Goal: Ask a question: Seek information or help from site administrators or community

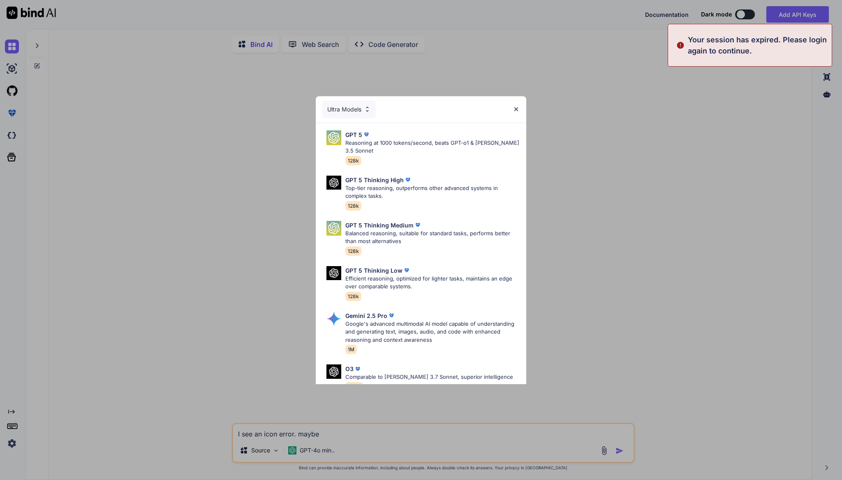
type textarea "x"
click at [137, 348] on div "Ultra Models GPT 5 Reasoning at 1000 tokens/second, beats GPT-o1 & Claude 3.5 S…" at bounding box center [421, 240] width 842 height 480
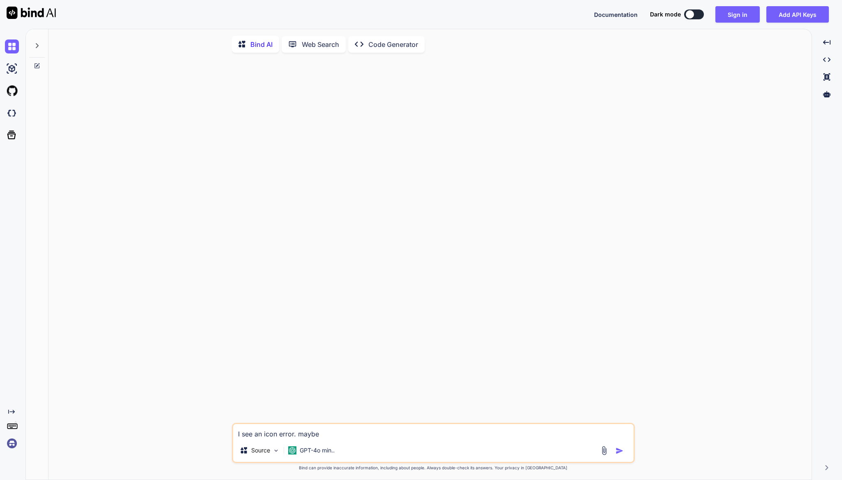
click at [13, 441] on img at bounding box center [12, 443] width 14 height 14
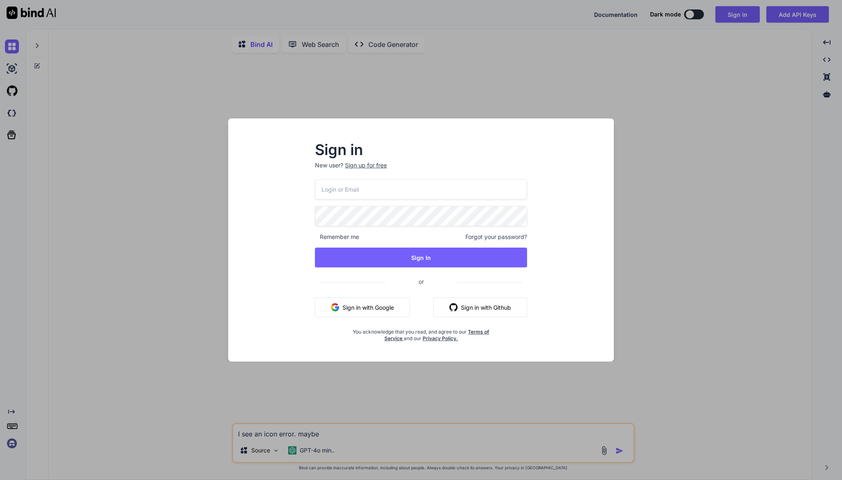
click at [349, 300] on button "Sign in with Google" at bounding box center [362, 307] width 95 height 20
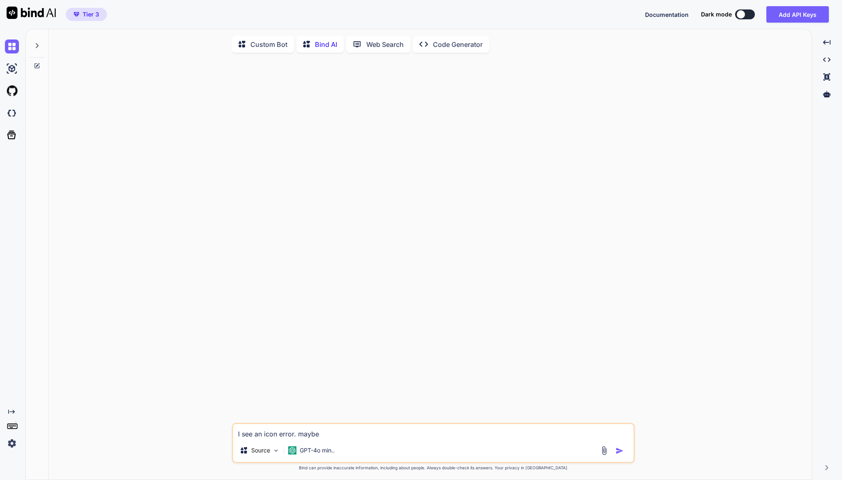
click at [347, 432] on textarea "I see an icon error. maybe" at bounding box center [433, 431] width 400 height 15
type textarea "I"
click at [11, 441] on img at bounding box center [12, 443] width 14 height 14
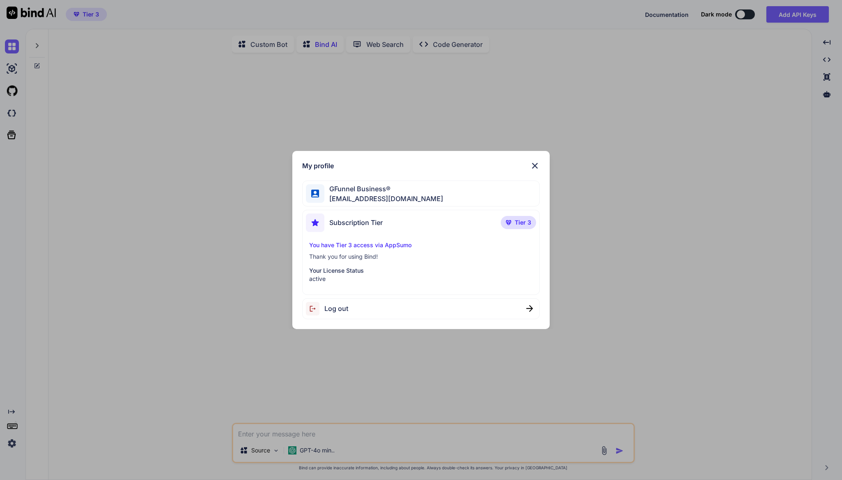
click at [11, 441] on div "My profile GFunnel Business® admin@gfunnel.com Subscription Tier Tier 3 You hav…" at bounding box center [421, 240] width 842 height 480
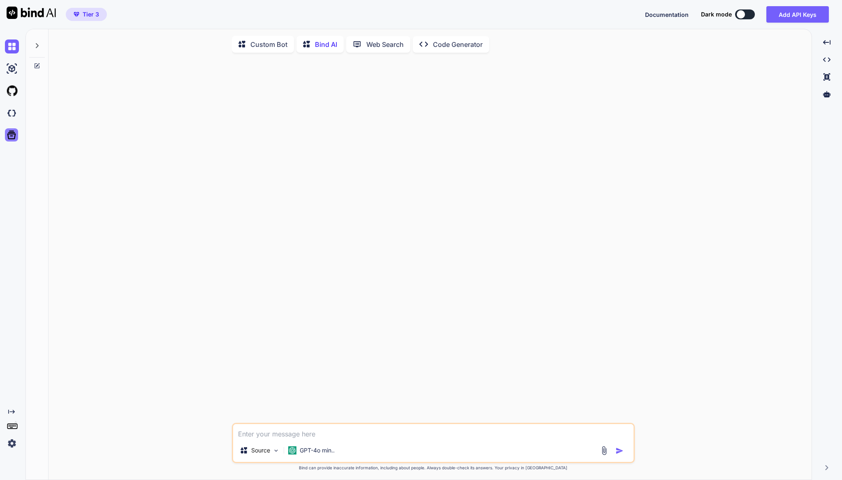
click at [8, 133] on icon at bounding box center [12, 135] width 12 height 12
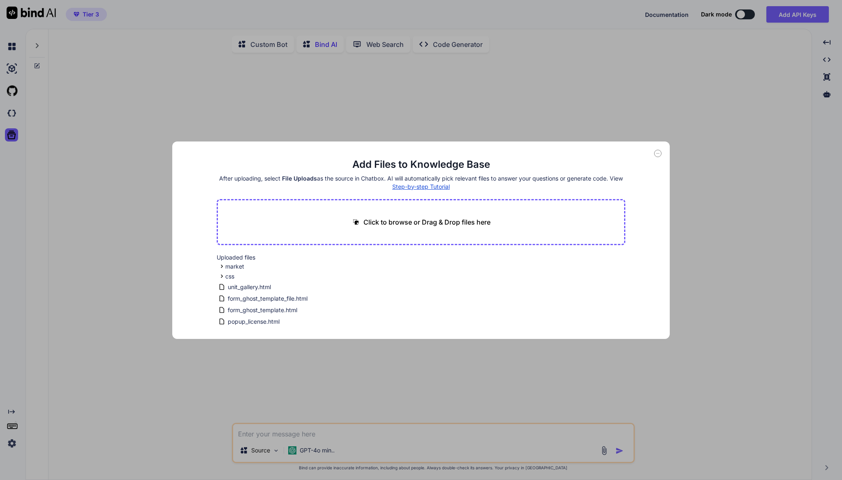
click at [87, 123] on div "Add Files to Knowledge Base After uploading, select File Uploads as the source …" at bounding box center [421, 240] width 842 height 480
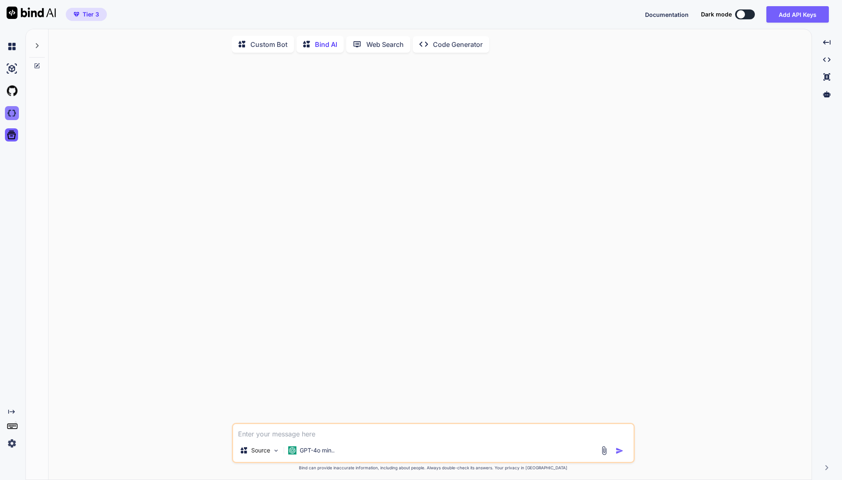
click at [17, 115] on img at bounding box center [12, 113] width 14 height 14
click at [260, 434] on textarea at bounding box center [433, 431] width 400 height 15
type textarea "Can you make an SVG file that says "Upgrade"?"
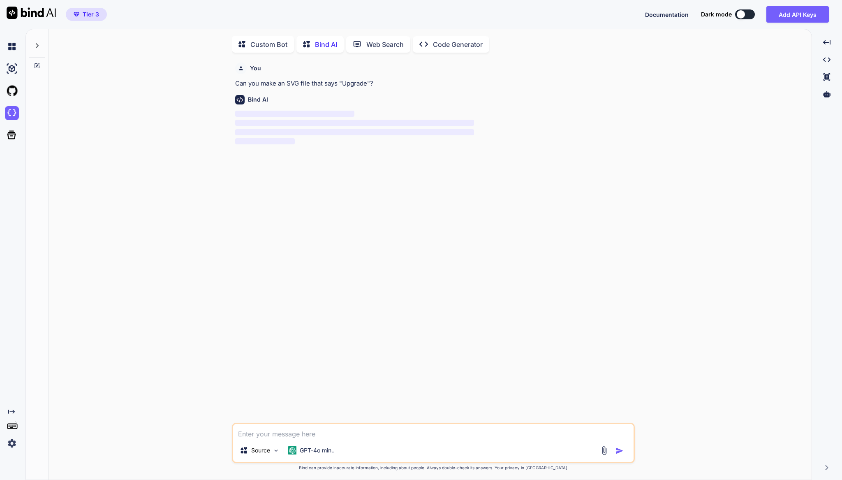
scroll to position [3, 0]
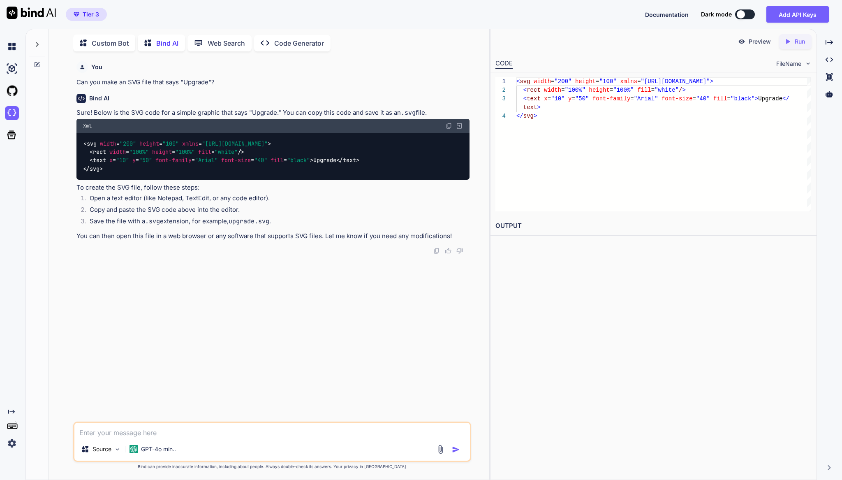
click at [448, 126] on img at bounding box center [448, 125] width 7 height 7
click at [170, 433] on textarea at bounding box center [271, 429] width 395 height 15
paste textarea "perfect. is there anyone to turn this into an upgrade button? "'<li id="bx-menu…"
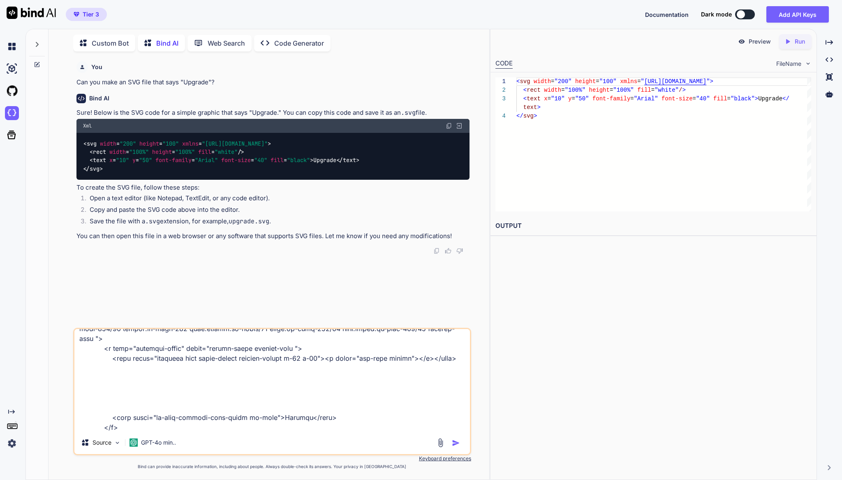
scroll to position [0, 0]
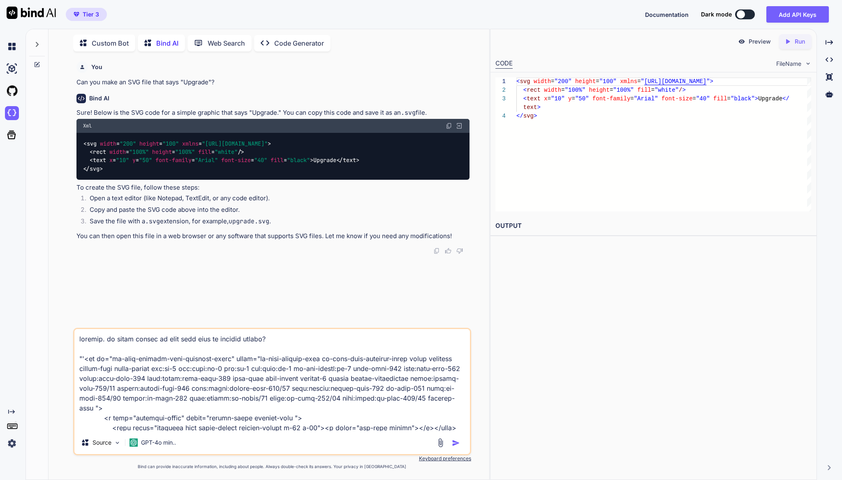
type textarea "perfect. is there anyone to turn this into an upgrade button? "'<li id="bx-menu…"
click at [453, 441] on img "button" at bounding box center [456, 443] width 8 height 8
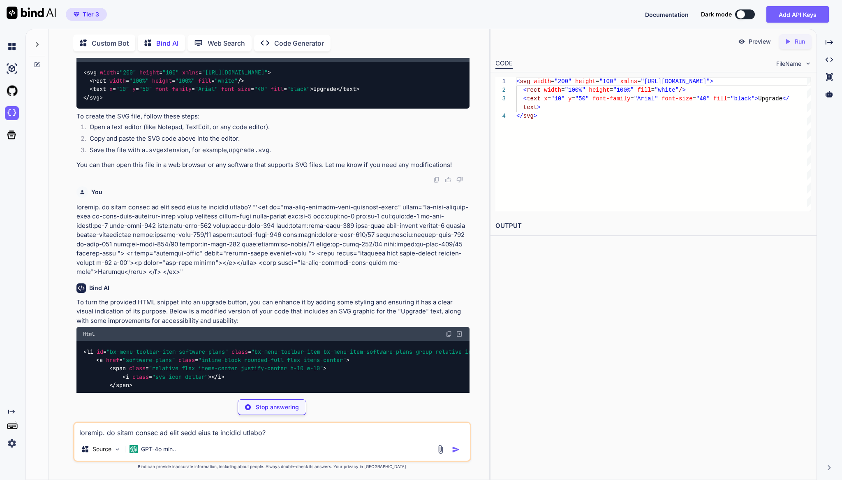
scroll to position [76, 0]
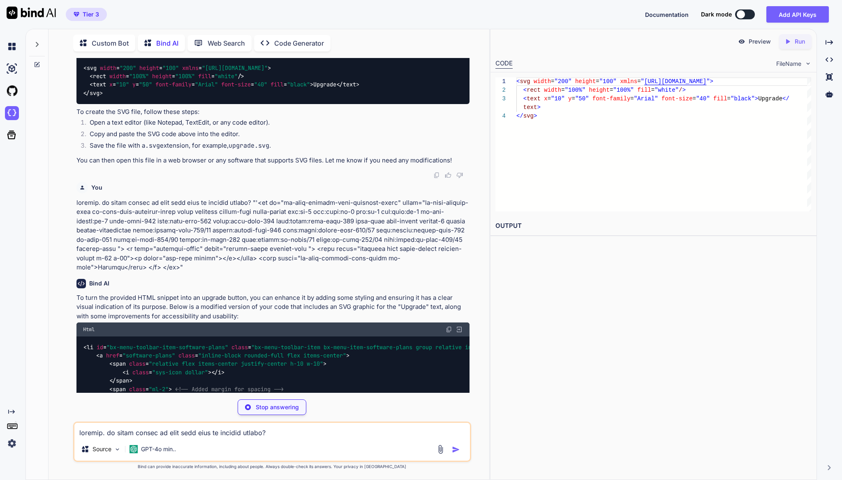
click at [203, 432] on textarea at bounding box center [271, 429] width 395 height 15
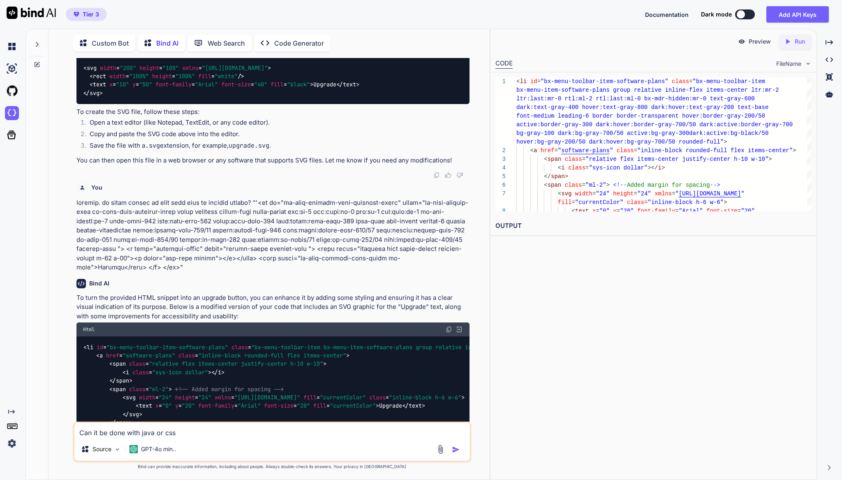
type textarea "Can it be done with java or css?"
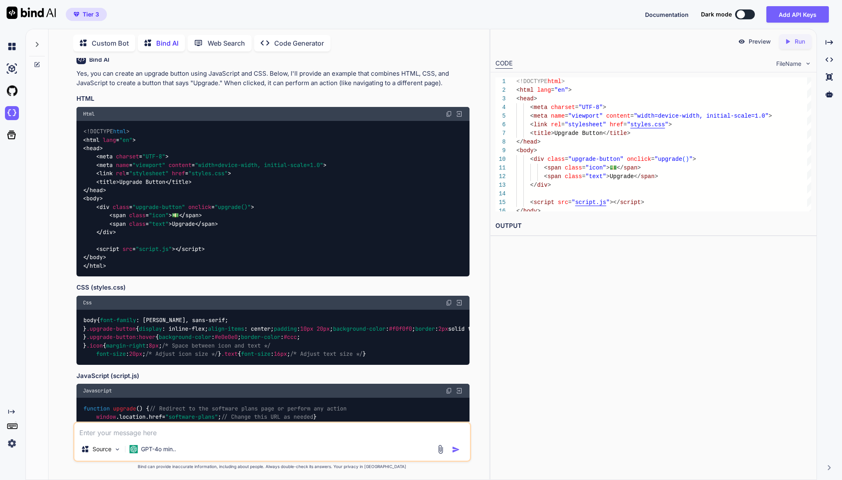
scroll to position [654, 0]
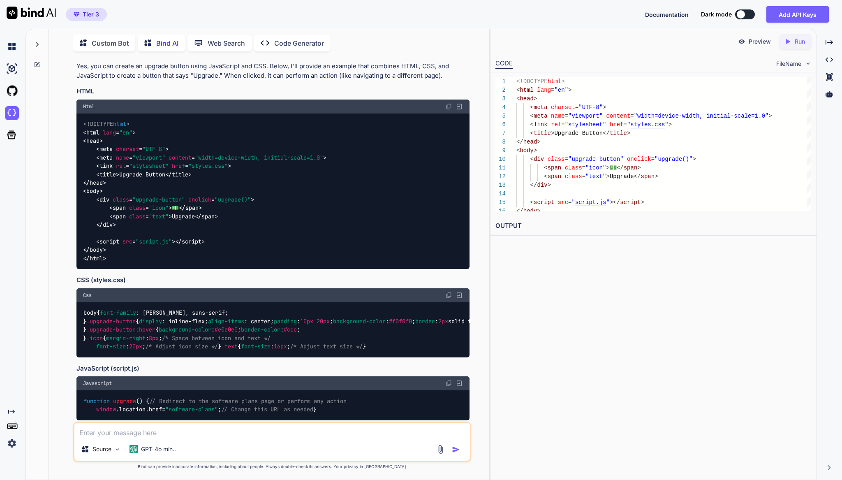
click at [152, 432] on textarea at bounding box center [271, 429] width 395 height 15
type textarea "I cannot add html, only css or javascript"
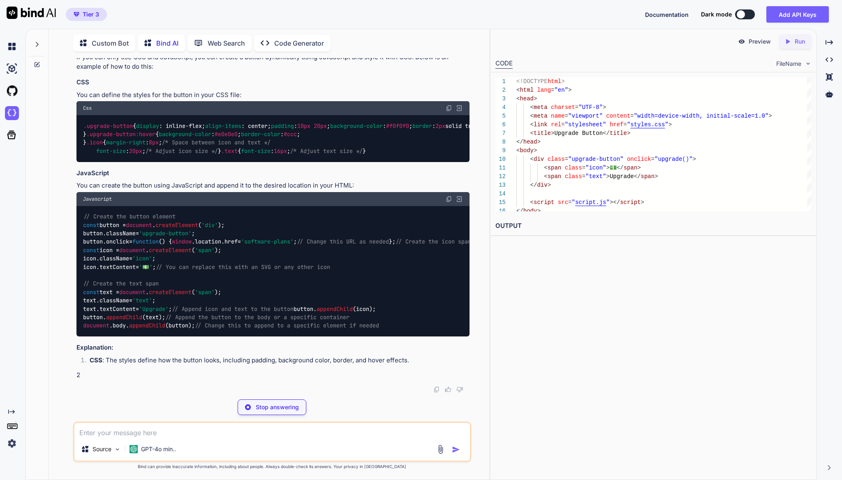
scroll to position [1456, 0]
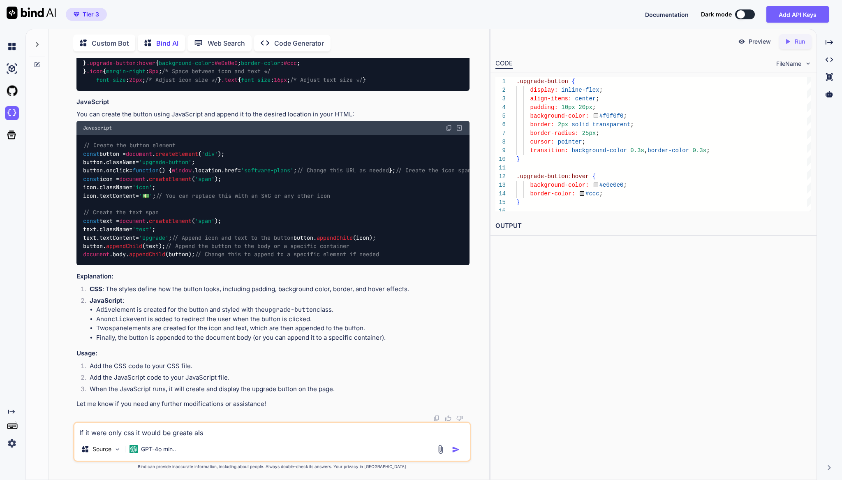
type textarea "If it were only css it would be greate also"
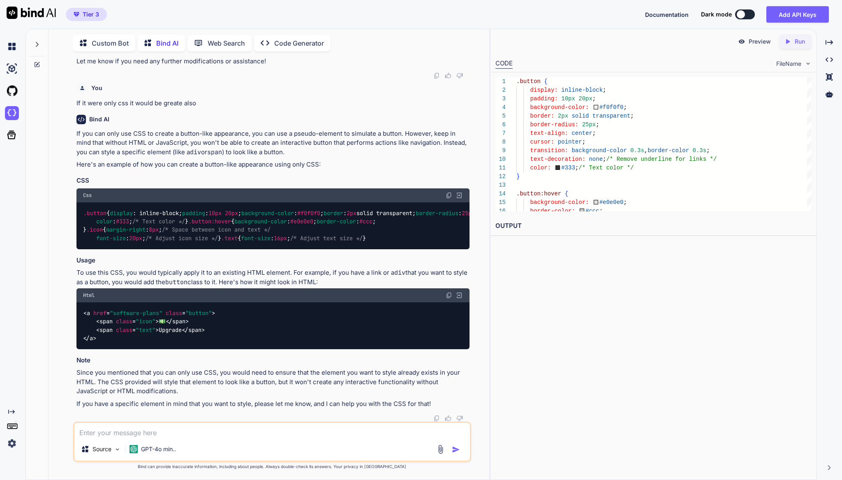
scroll to position [2124, 0]
click at [449, 192] on img at bounding box center [448, 195] width 7 height 7
click at [193, 435] on textarea at bounding box center [271, 429] width 395 height 15
type textarea "R"
click at [158, 444] on div "GPT-4o min.." at bounding box center [152, 449] width 53 height 16
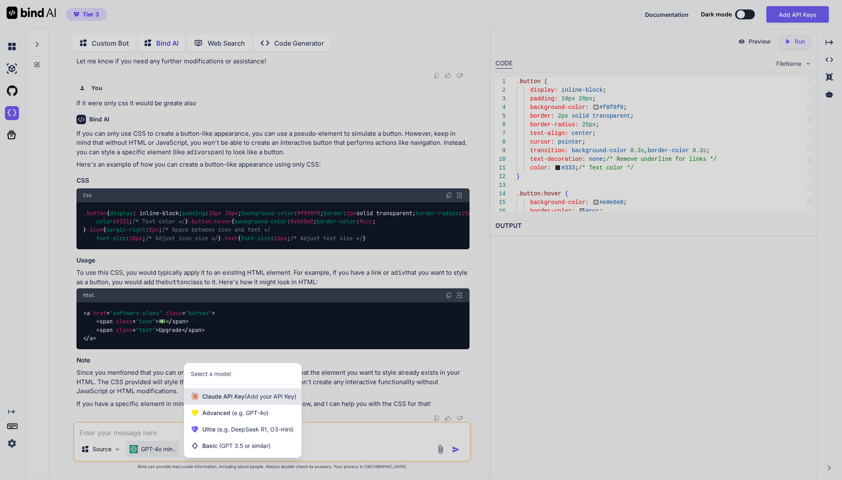
click at [210, 399] on span "Claude API Key (Add your API Key)" at bounding box center [249, 396] width 94 height 8
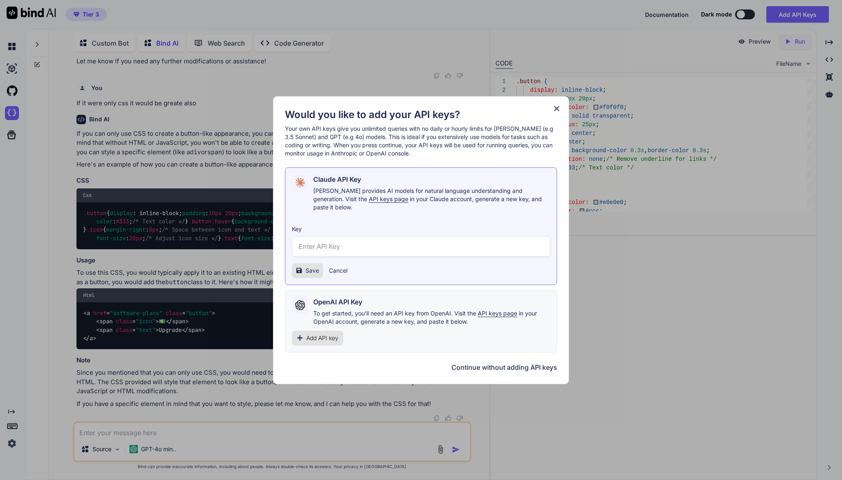
click at [552, 113] on icon at bounding box center [556, 108] width 9 height 9
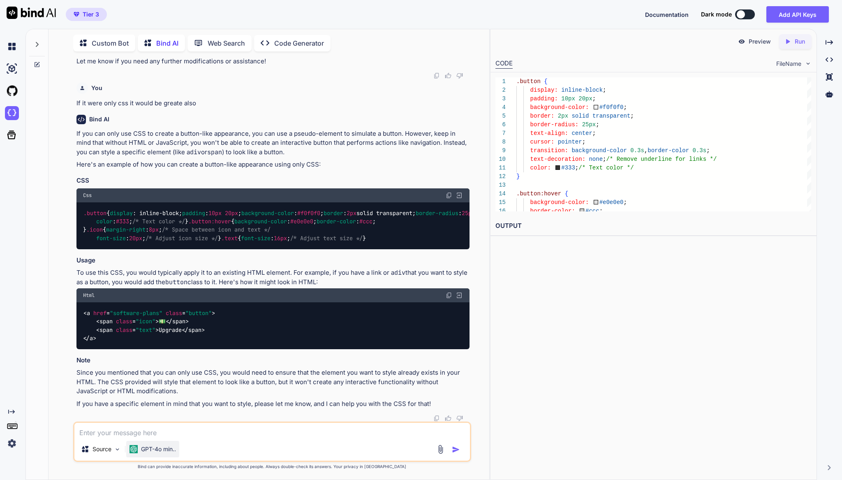
click at [159, 452] on p "GPT-4o min.." at bounding box center [158, 449] width 35 height 8
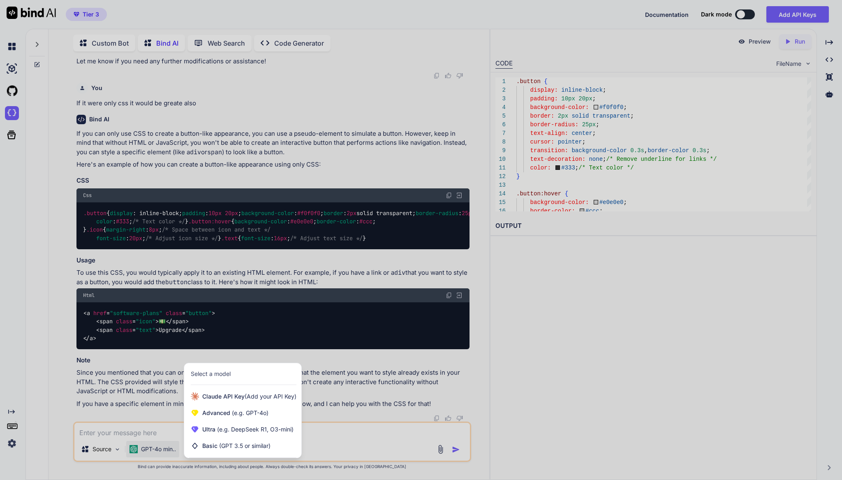
click at [250, 376] on div "Select a model" at bounding box center [244, 373] width 106 height 8
click at [332, 436] on div at bounding box center [421, 240] width 842 height 480
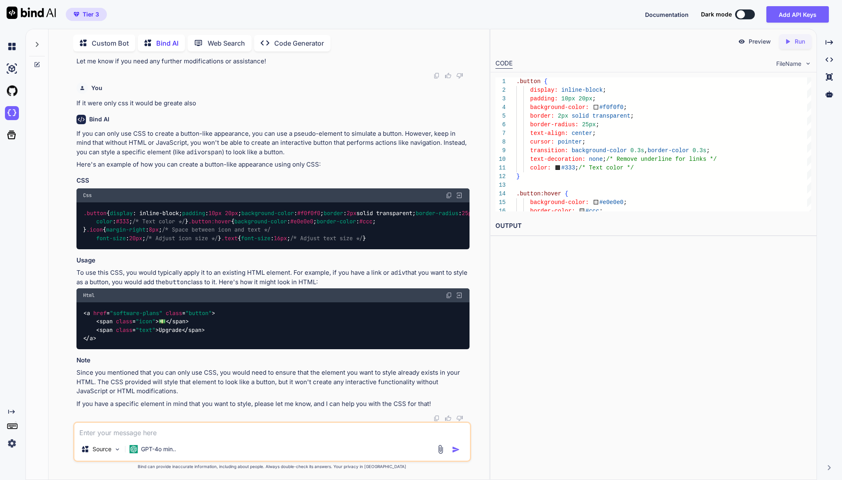
click at [157, 434] on textarea at bounding box center [271, 429] width 395 height 15
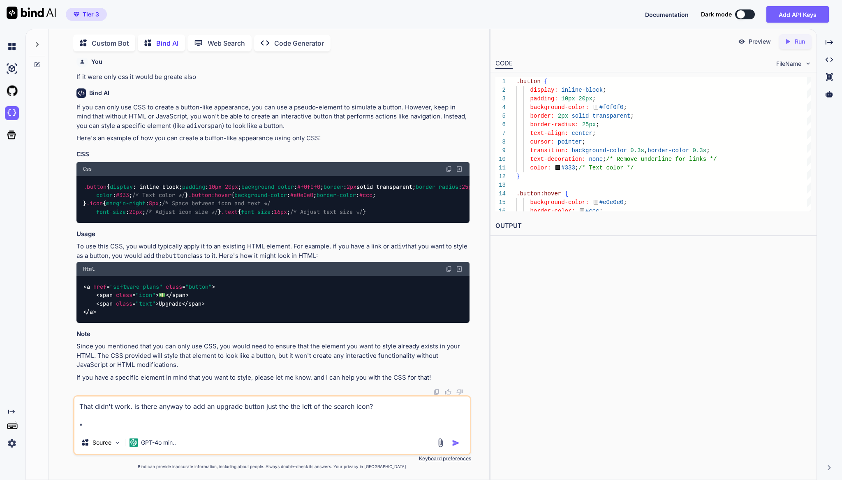
paste textarea "<!DOCTYPE html> <html lang="en"> <head> <script> dataLayer = [{"membership-id":…"
type textarea "That didn't work. is there anyway to add an upgrade button just the the left of…"
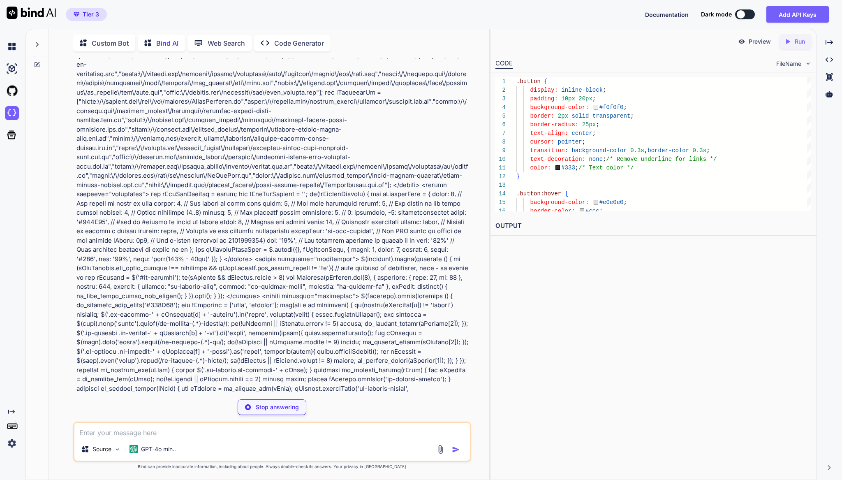
scroll to position [43, 0]
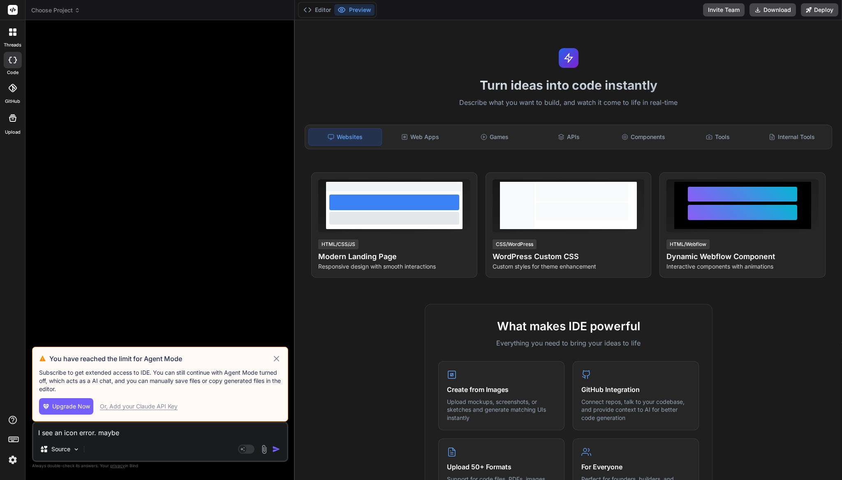
click at [64, 405] on span "Upgrade Now" at bounding box center [71, 406] width 38 height 8
type textarea "x"
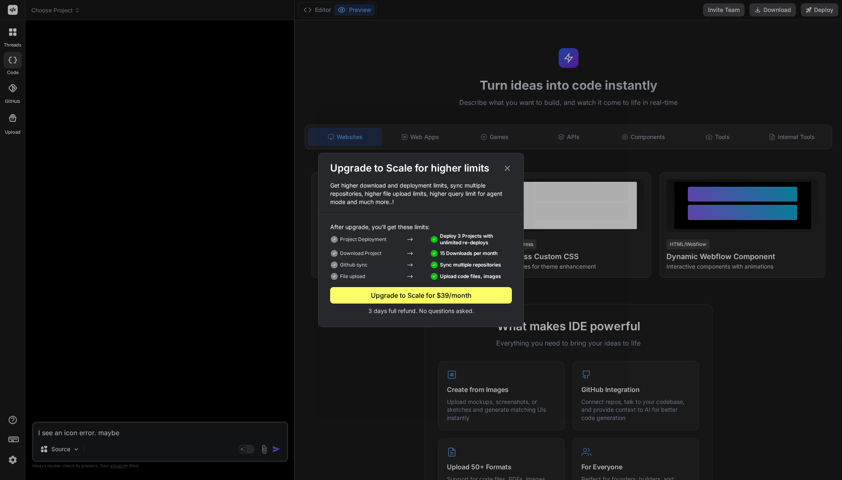
click at [508, 167] on icon at bounding box center [507, 168] width 5 height 5
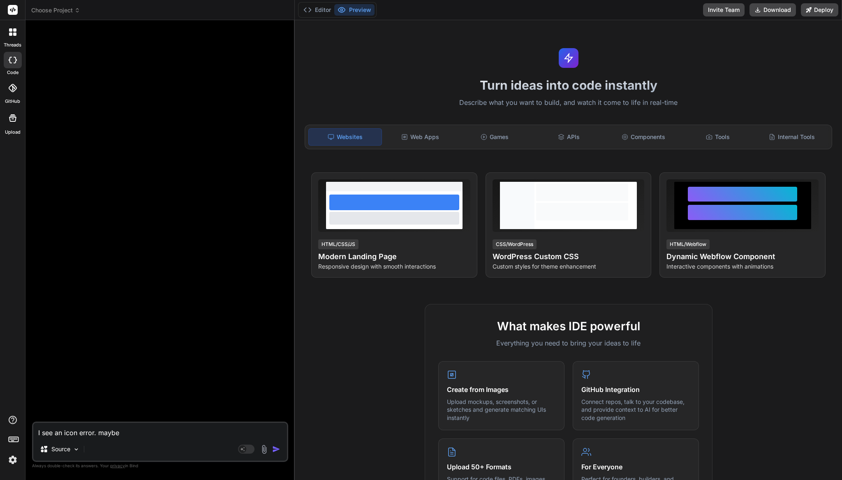
click at [12, 32] on icon at bounding box center [12, 31] width 7 height 7
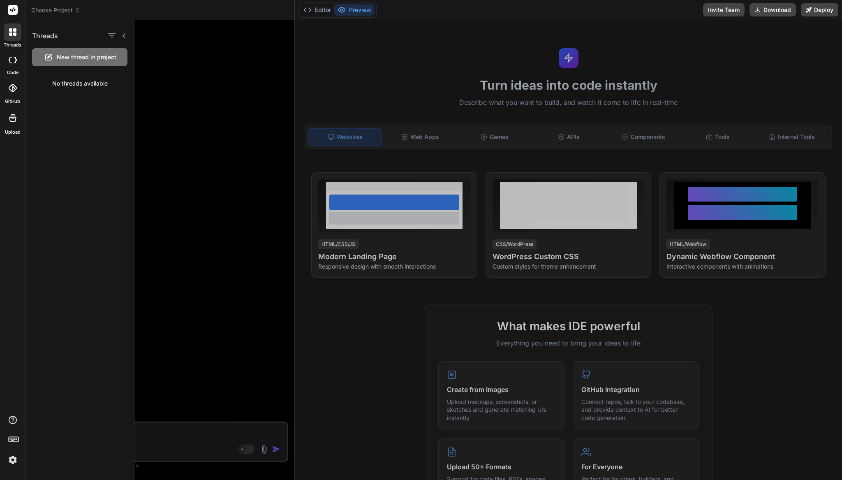
click at [12, 32] on icon at bounding box center [12, 31] width 7 height 7
click at [229, 105] on div at bounding box center [487, 249] width 707 height 459
